Goal: Find contact information: Find contact information

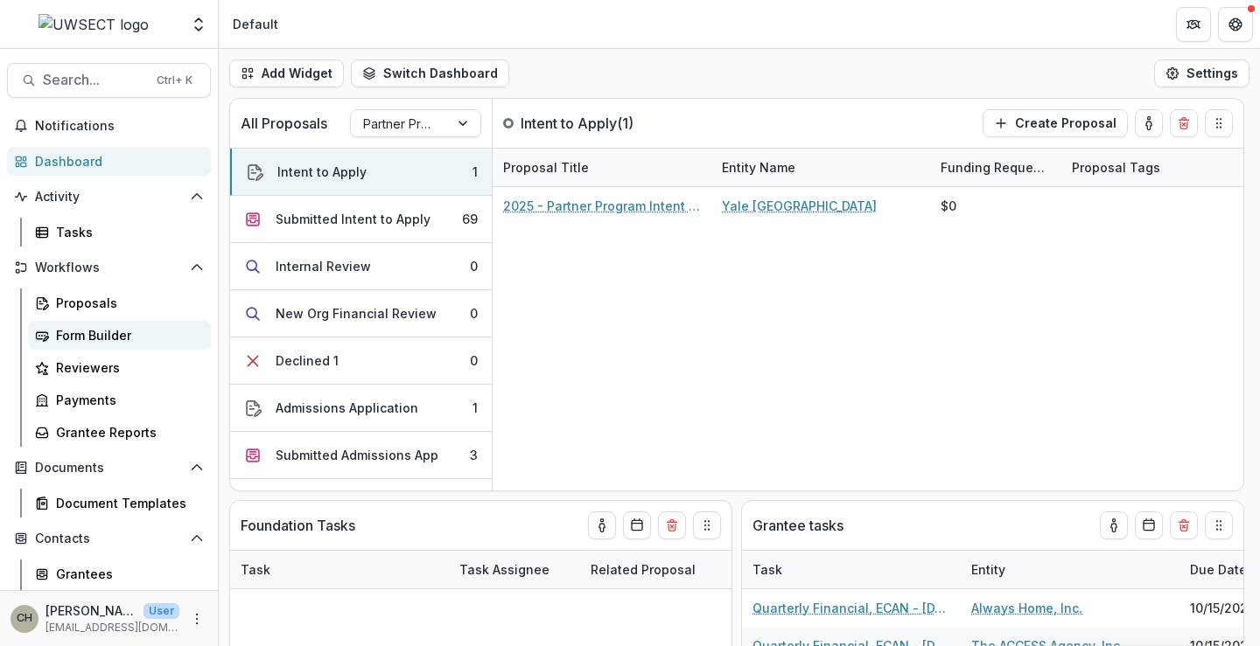
click at [82, 333] on div "Form Builder" at bounding box center [126, 335] width 141 height 18
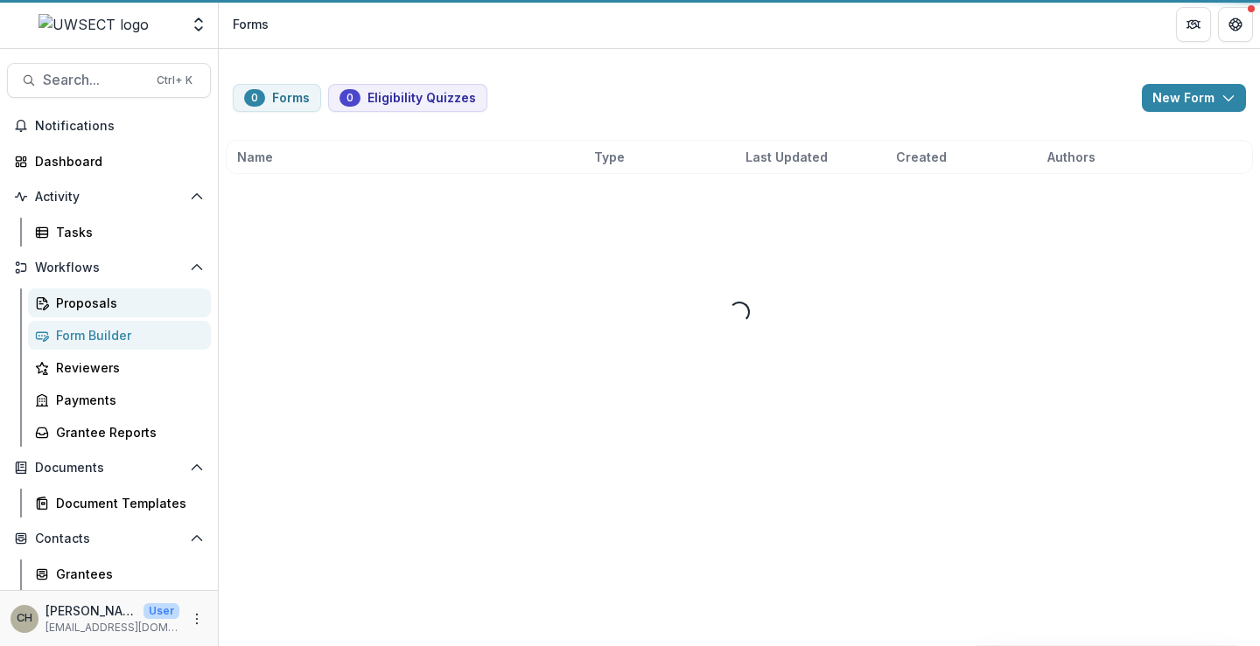
click at [84, 300] on div "Proposals" at bounding box center [126, 303] width 141 height 18
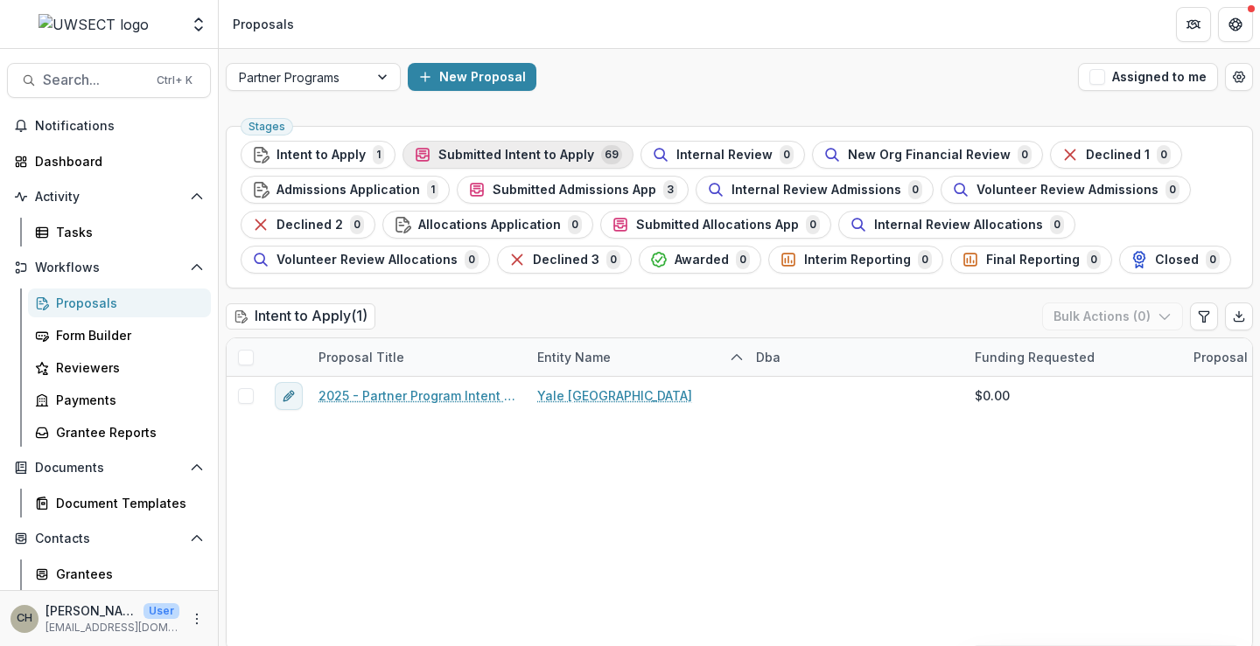
click at [452, 157] on span "Submitted Intent to Apply" at bounding box center [516, 155] width 156 height 15
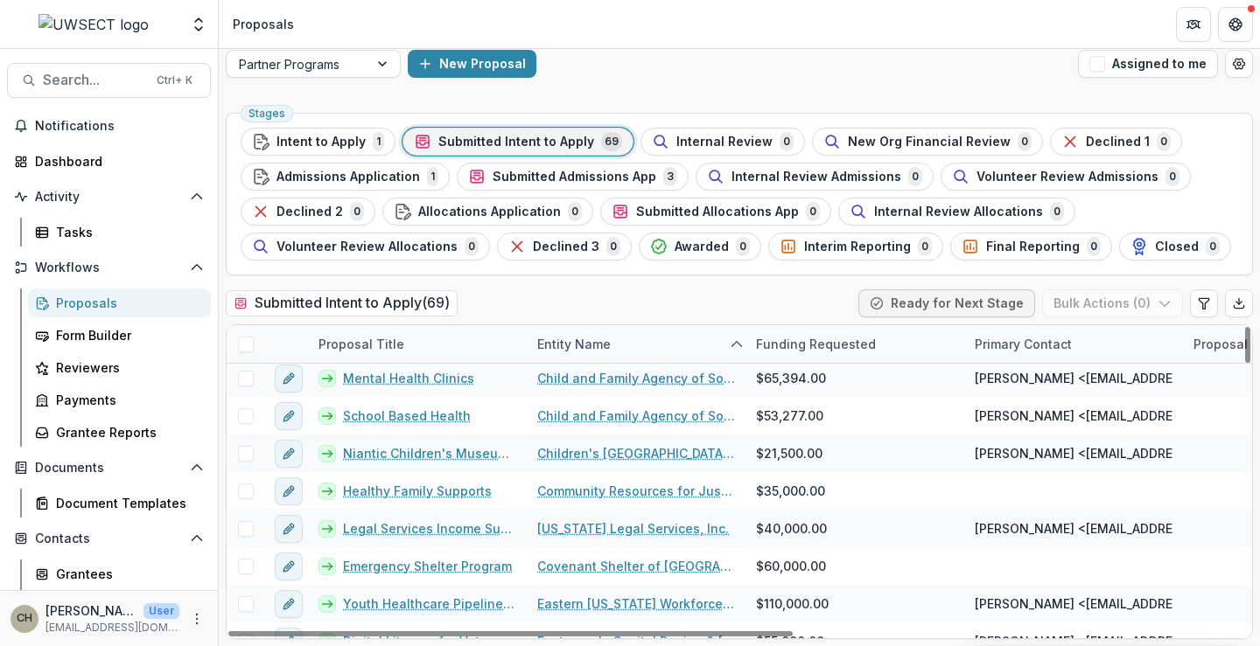
scroll to position [437, 0]
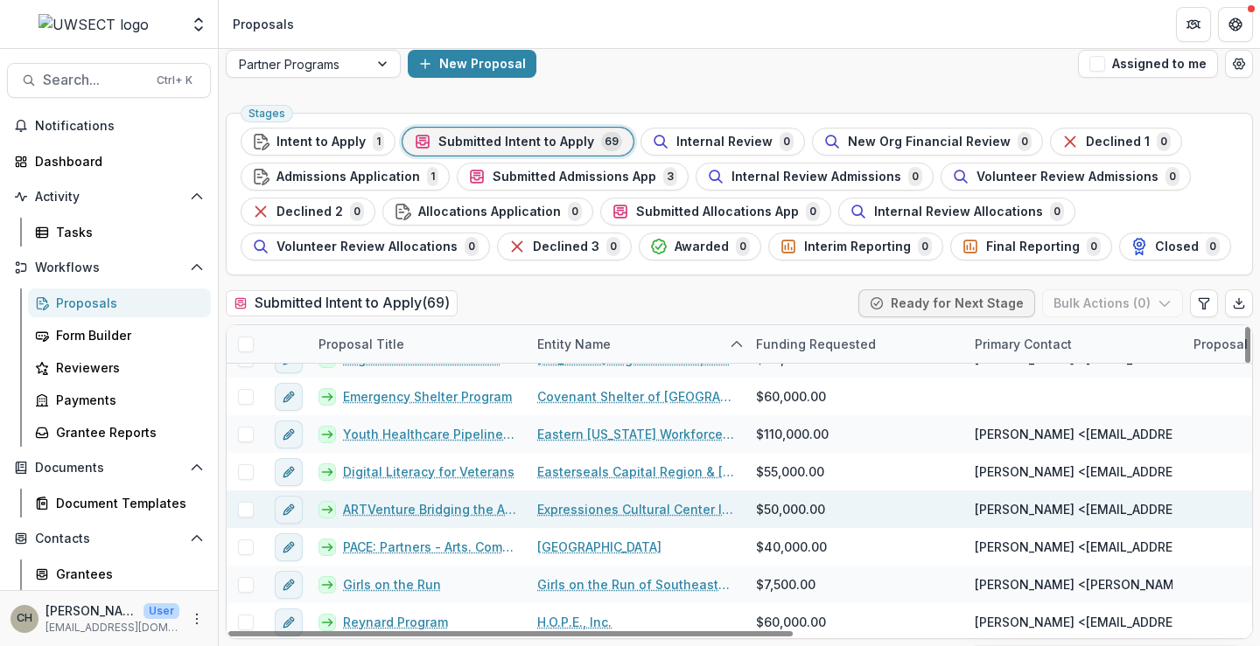
click at [392, 467] on link "ARTVenture Bridging the Americas" at bounding box center [429, 509] width 173 height 18
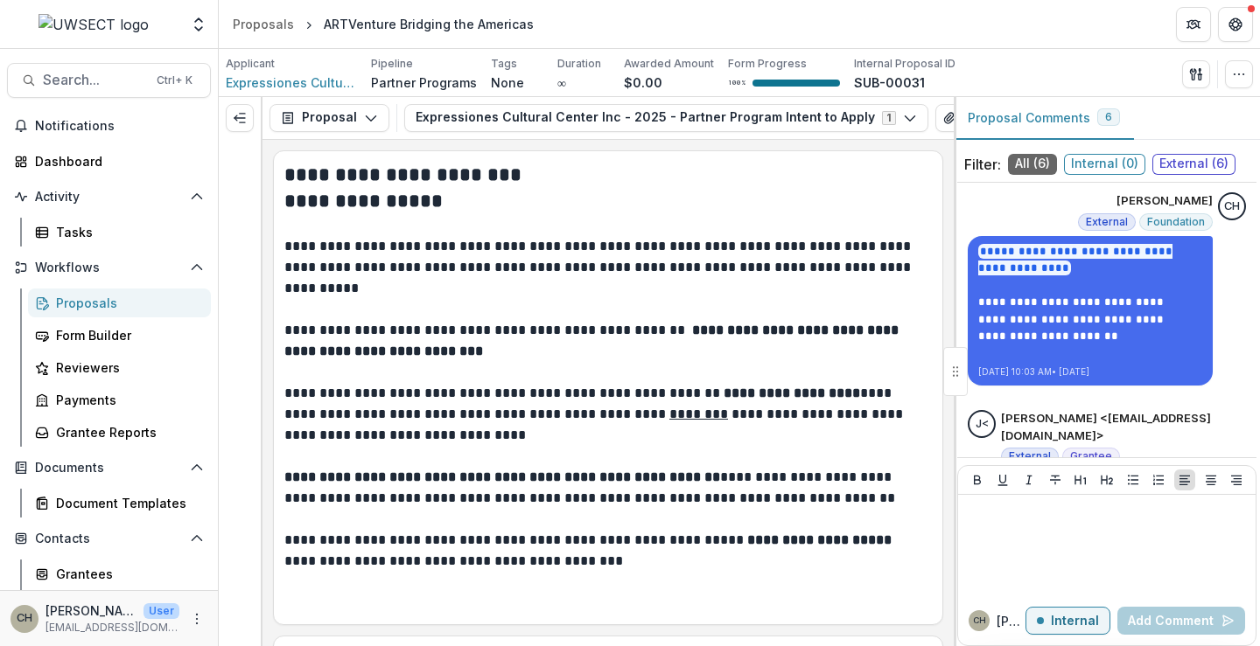
scroll to position [612, 0]
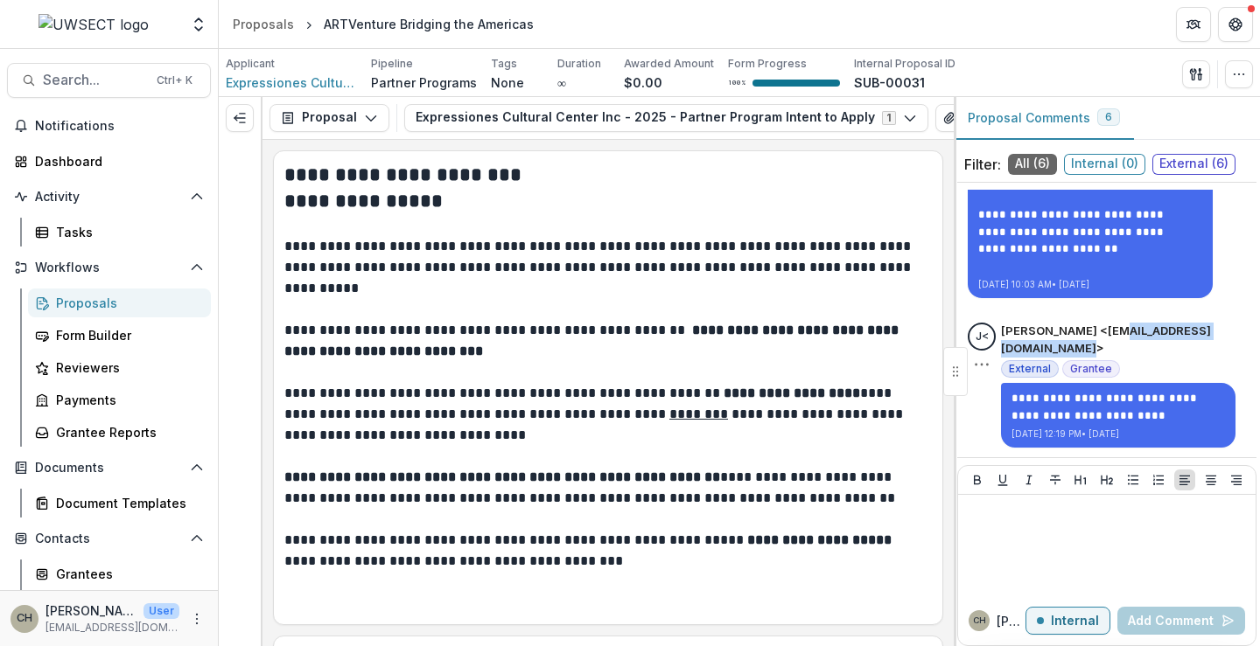
drag, startPoint x: 1160, startPoint y: 346, endPoint x: 1009, endPoint y: 346, distance: 150.5
click at [1009, 346] on p "[PERSON_NAME] <[EMAIL_ADDRESS][DOMAIN_NAME]>" at bounding box center [1123, 340] width 245 height 34
copy p "[EMAIL_ADDRESS][DOMAIN_NAME]"
